Goal: Use online tool/utility: Use online tool/utility

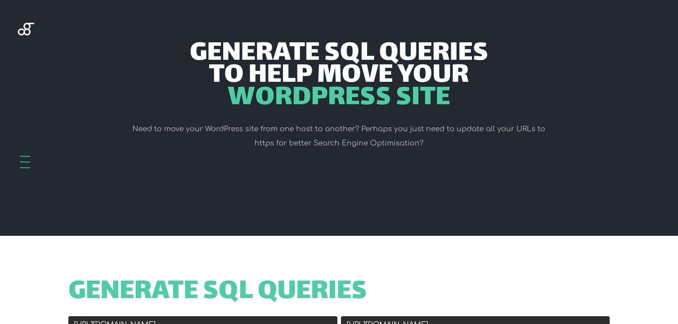
scroll to position [107, 0]
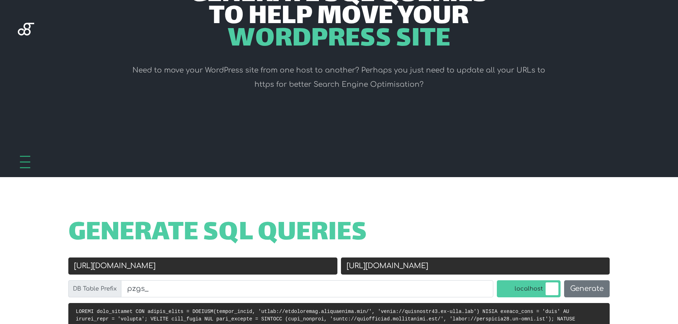
click at [221, 264] on input "[URL][DOMAIN_NAME]" at bounding box center [202, 266] width 269 height 17
paste input "Nbgtyu778899000"
paste input "://[DOMAIN_NAME][URL]"
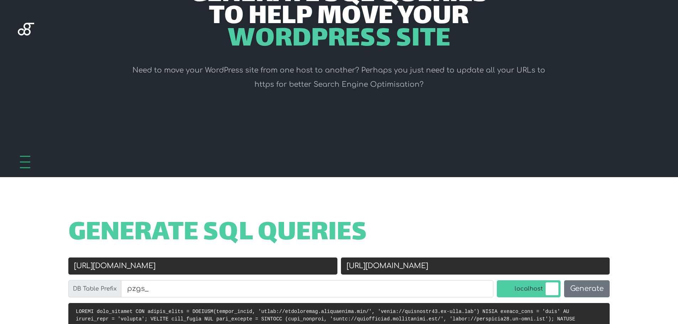
scroll to position [0, 32]
type input "[URL][DOMAIN_NAME]"
click at [492, 267] on input "[URL][DOMAIN_NAME]" at bounding box center [475, 266] width 269 height 17
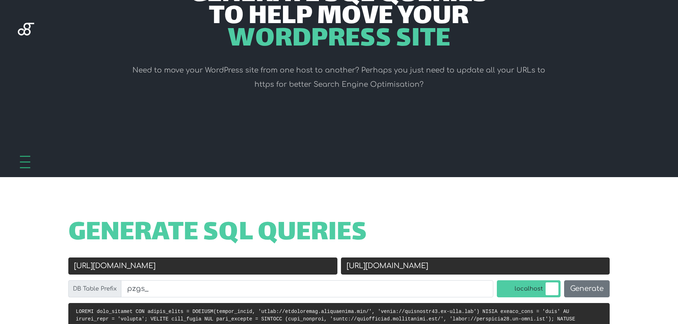
click at [492, 267] on input "[URL][DOMAIN_NAME]" at bounding box center [475, 266] width 269 height 17
paste input "://[DOMAIN_NAME][URL]"
click at [363, 267] on input "[URL][DOMAIN_NAME]" at bounding box center [475, 266] width 269 height 17
type input "[URL][DOMAIN_NAME]"
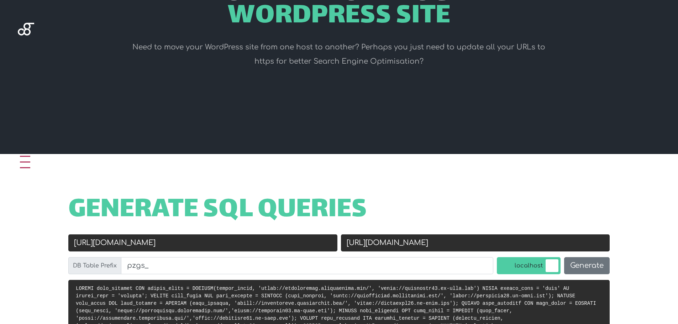
scroll to position [142, 0]
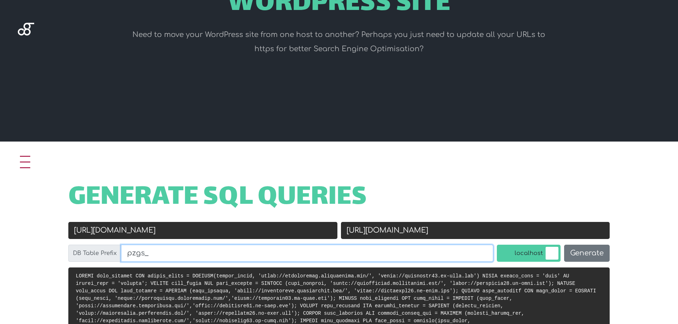
drag, startPoint x: 153, startPoint y: 253, endPoint x: 114, endPoint y: 260, distance: 39.7
click at [114, 260] on div "DB Table Prefix pzgs_" at bounding box center [280, 253] width 425 height 17
type input "ncs_"
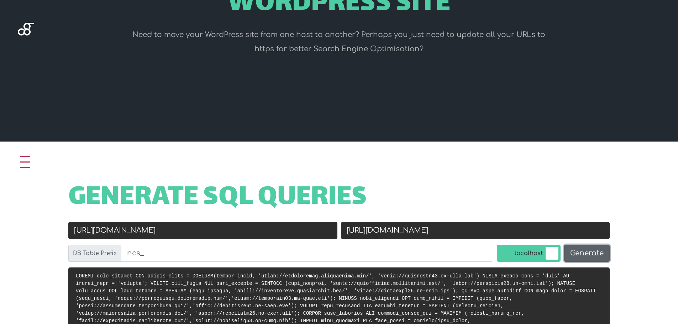
click at [586, 255] on button "Generate" at bounding box center [587, 253] width 46 height 17
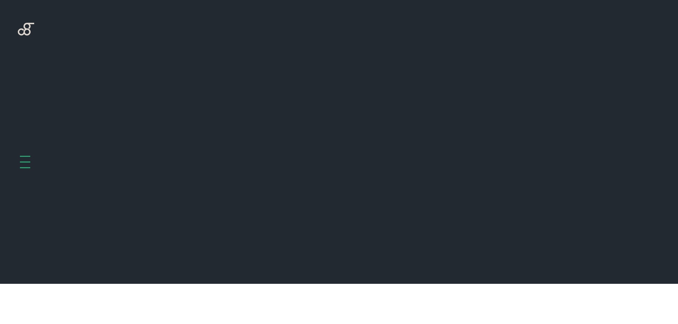
scroll to position [284, 0]
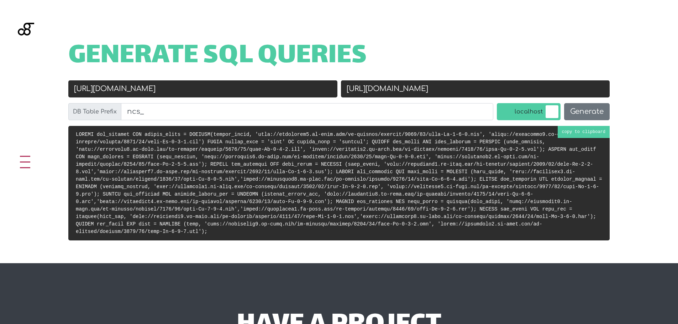
click at [579, 133] on pre at bounding box center [339, 183] width 542 height 115
click at [235, 89] on input "[URL][DOMAIN_NAME]" at bounding box center [202, 88] width 269 height 17
paste input "Logo-Black"
type input "http://montypayu7.sg-host.com/wp-content/uploads/2025/10/Logo-Black-1.png"
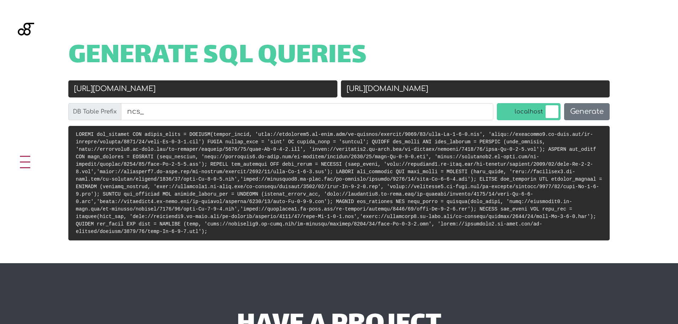
click at [396, 88] on input "[URL][DOMAIN_NAME]" at bounding box center [475, 88] width 269 height 17
paste input "://montypayu7.sg-host.com/wp-content/uploads/2025/10/Logo-Black"
click at [363, 89] on input "http://montypayu7.sg-host.com/wp-content/uploads/2025/10/Logo-Black-1.png" at bounding box center [475, 88] width 269 height 17
type input "https://montypayu7.sg-host.com/wp-content/uploads/2025/10/Logo-Black-1.png"
click at [592, 111] on button "Generate" at bounding box center [587, 111] width 46 height 17
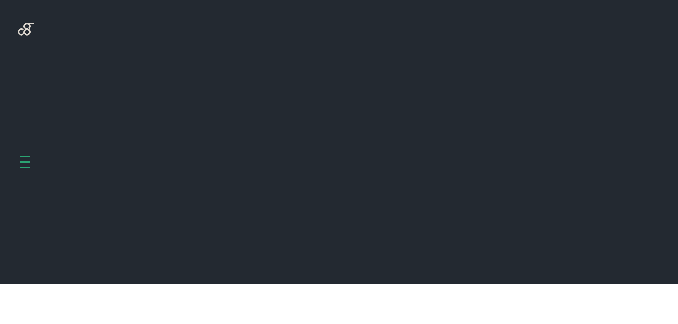
scroll to position [284, 0]
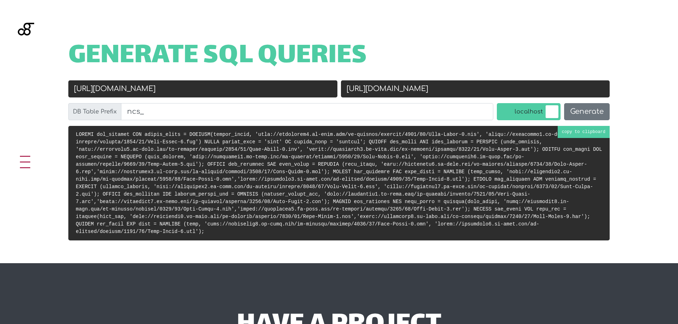
click at [587, 133] on pre at bounding box center [339, 183] width 542 height 115
